Goal: Task Accomplishment & Management: Manage account settings

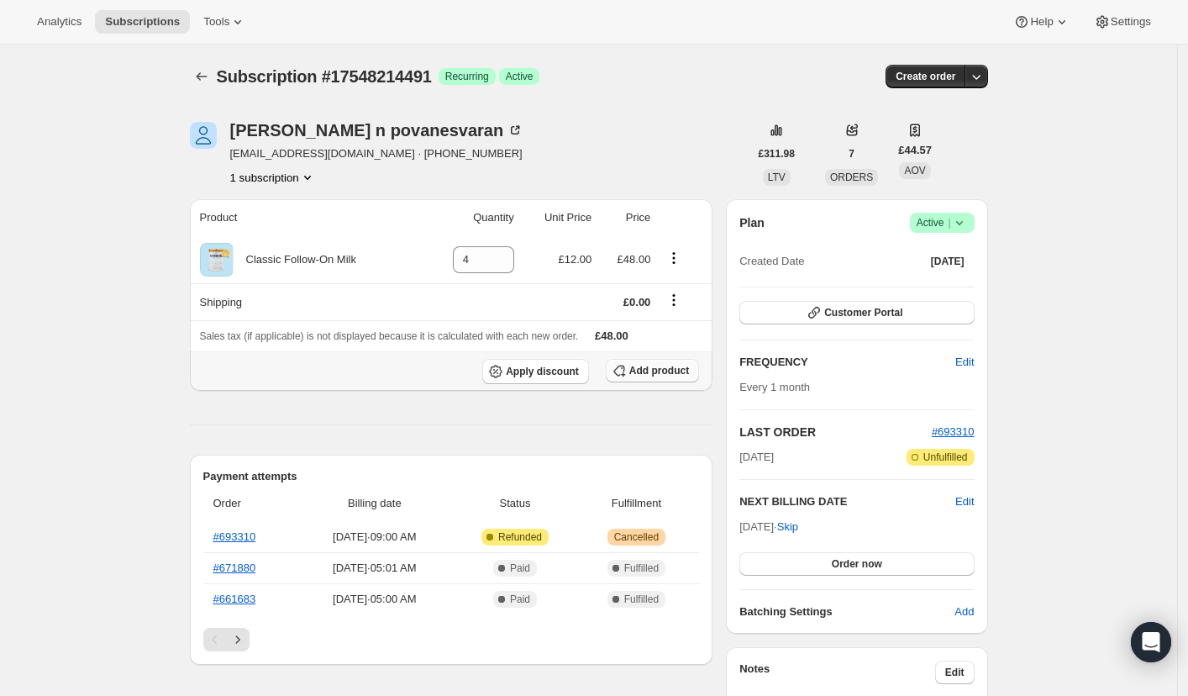
click at [661, 377] on span "Add product" at bounding box center [659, 370] width 60 height 13
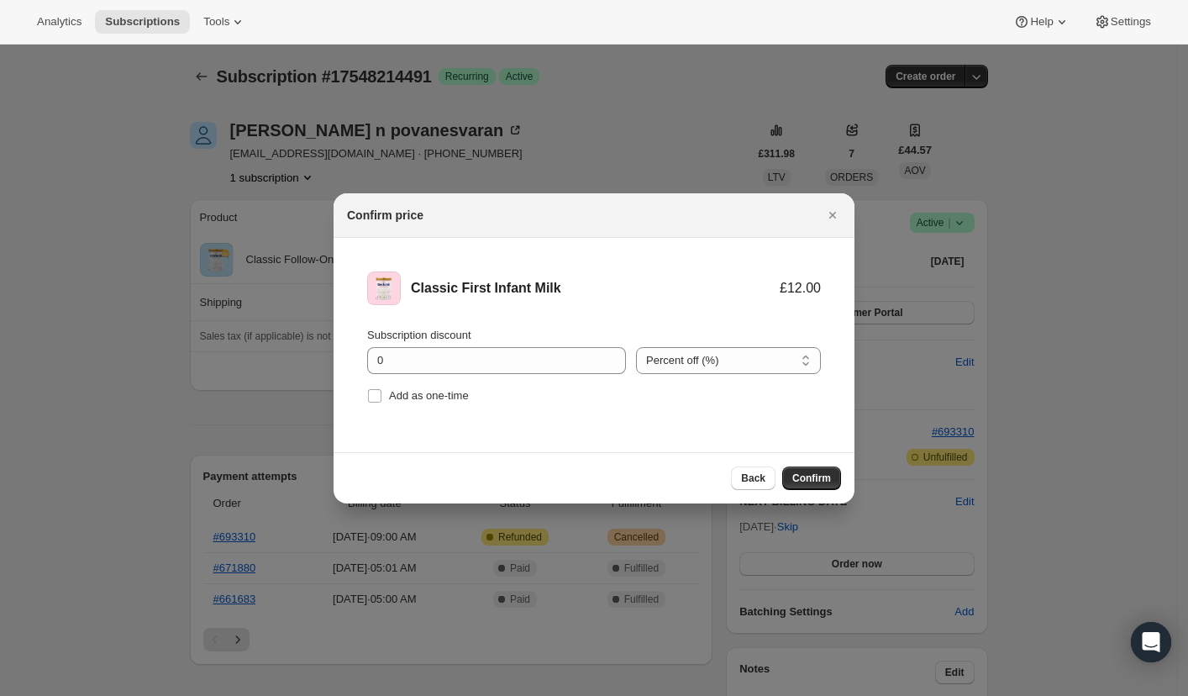
click at [816, 476] on span "Confirm" at bounding box center [811, 477] width 39 height 13
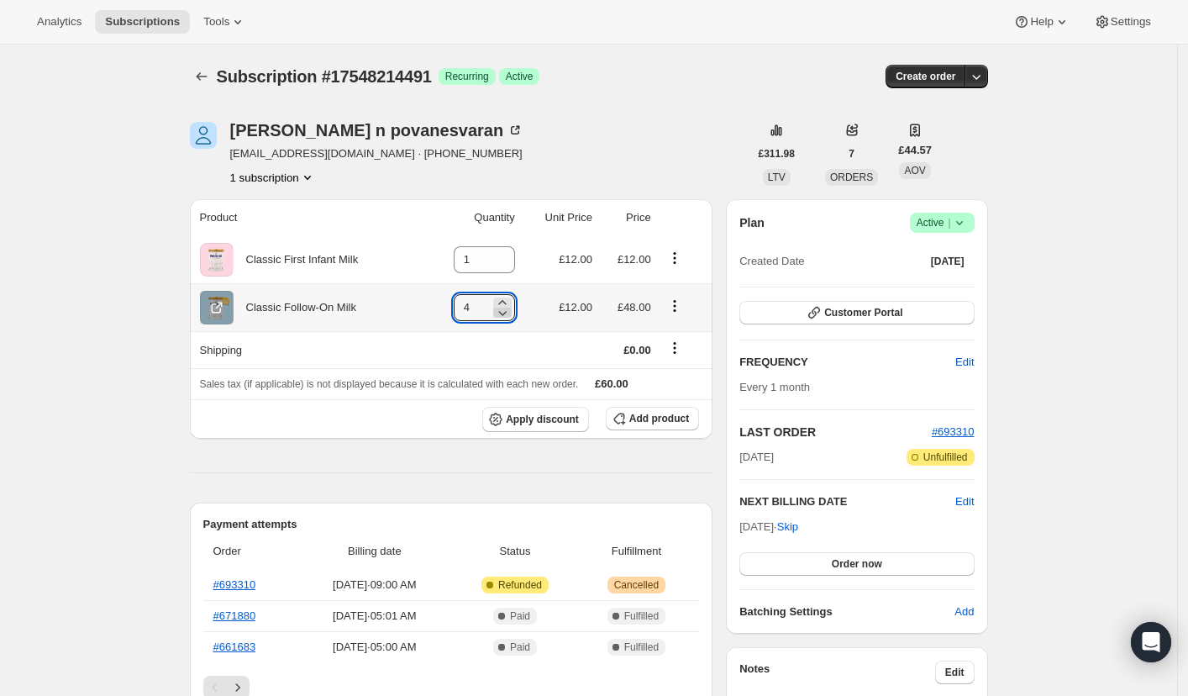
click at [509, 316] on icon at bounding box center [502, 312] width 17 height 17
type input "0"
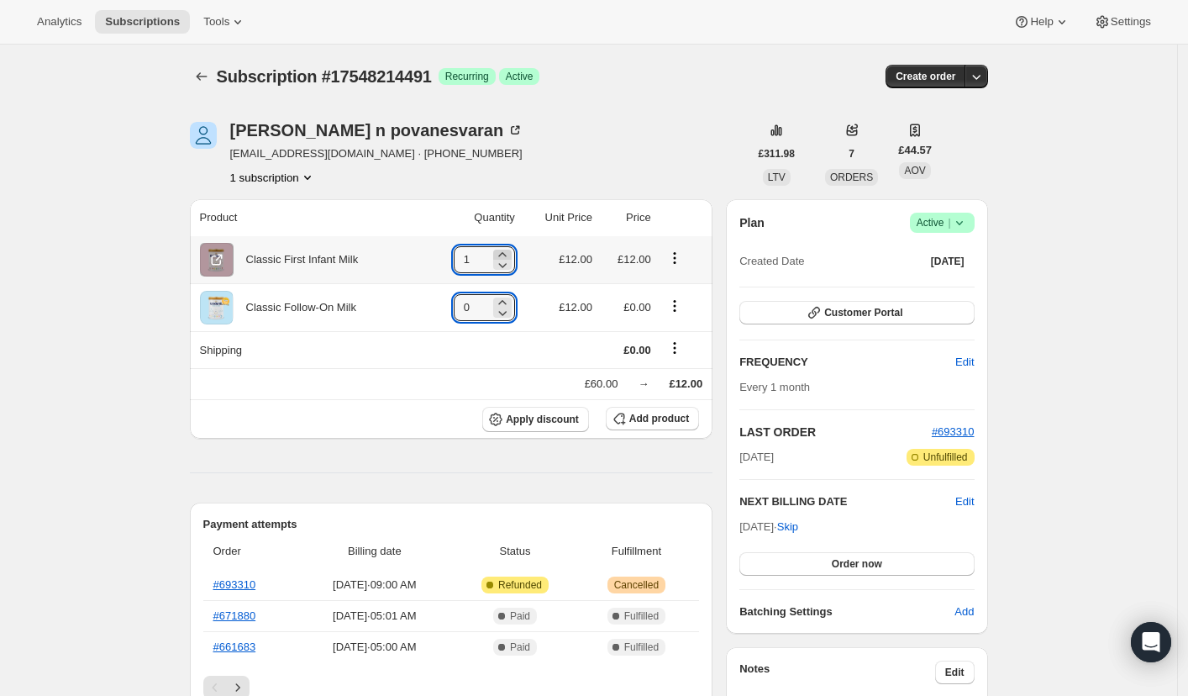
click at [504, 252] on icon at bounding box center [502, 254] width 17 height 17
type input "4"
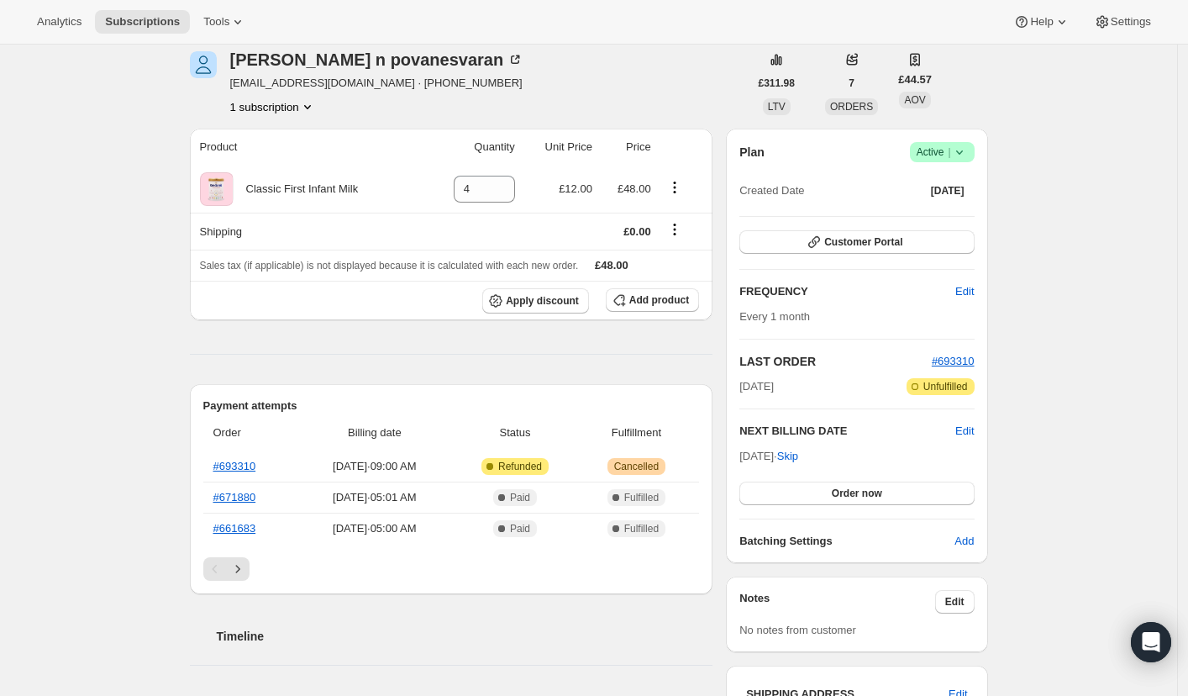
scroll to position [154, 0]
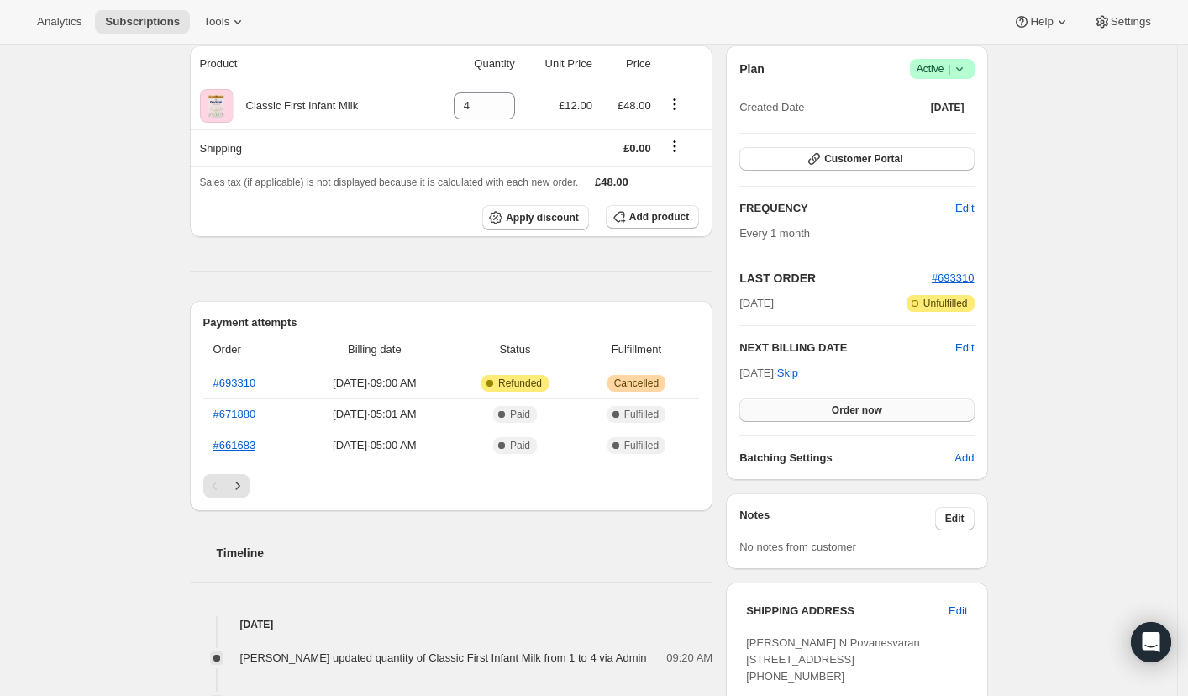
drag, startPoint x: 813, startPoint y: 406, endPoint x: 767, endPoint y: 414, distance: 47.0
click at [813, 406] on button "Order now" at bounding box center [856, 410] width 234 height 24
drag, startPoint x: 792, startPoint y: 412, endPoint x: 740, endPoint y: 412, distance: 52.1
click at [791, 412] on button "Click to confirm" at bounding box center [856, 410] width 234 height 24
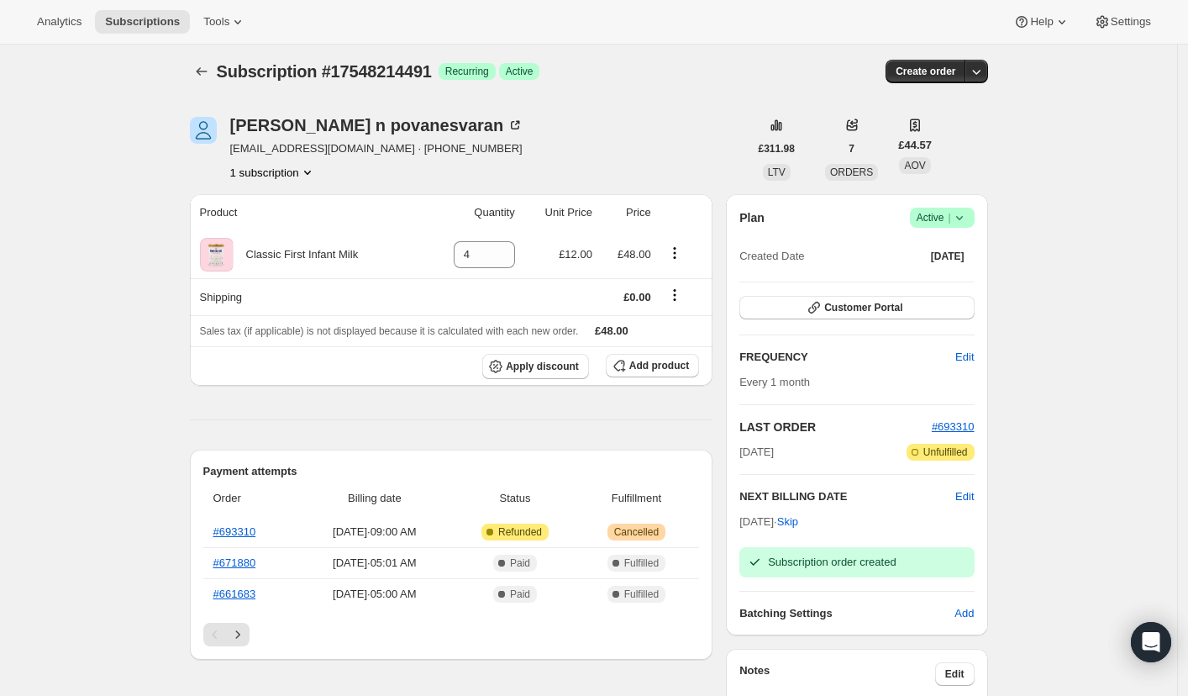
scroll to position [0, 0]
